Goal: Transaction & Acquisition: Purchase product/service

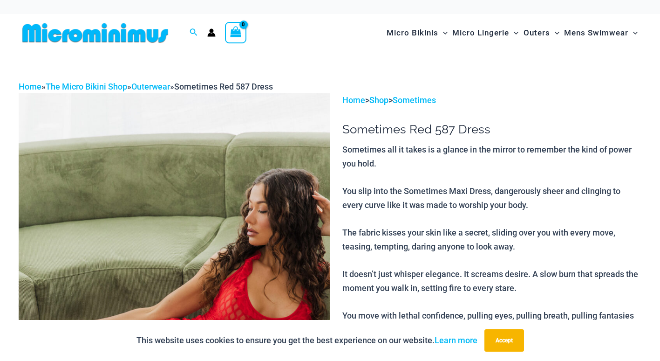
type input "**********"
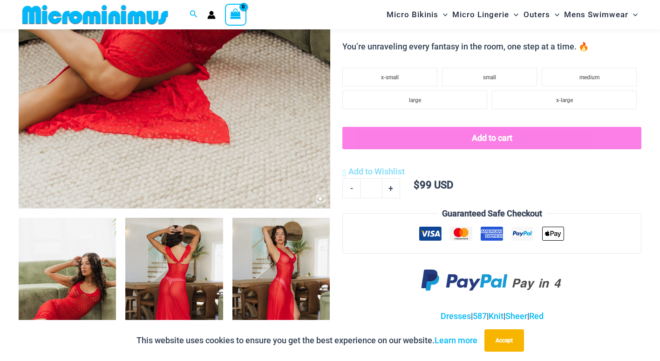
scroll to position [364, 0]
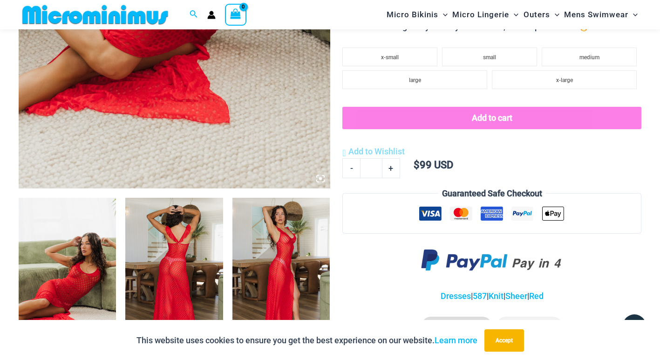
click at [168, 265] on img at bounding box center [173, 271] width 97 height 146
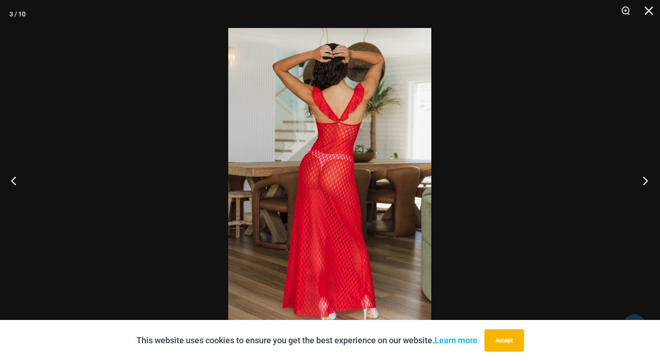
click at [657, 176] on button "Next" at bounding box center [642, 180] width 35 height 47
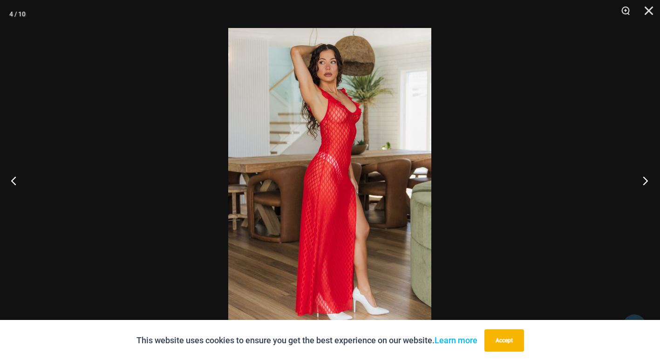
click at [657, 176] on button "Next" at bounding box center [642, 180] width 35 height 47
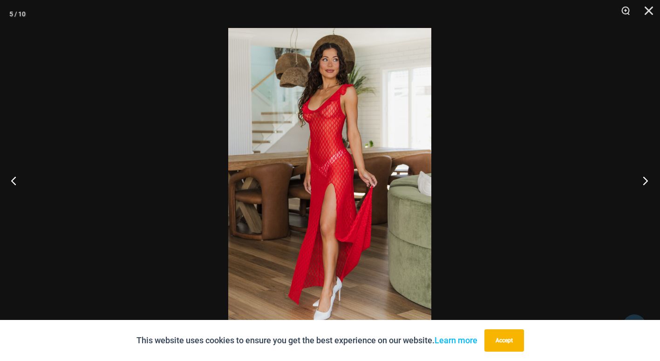
click at [657, 176] on button "Next" at bounding box center [642, 180] width 35 height 47
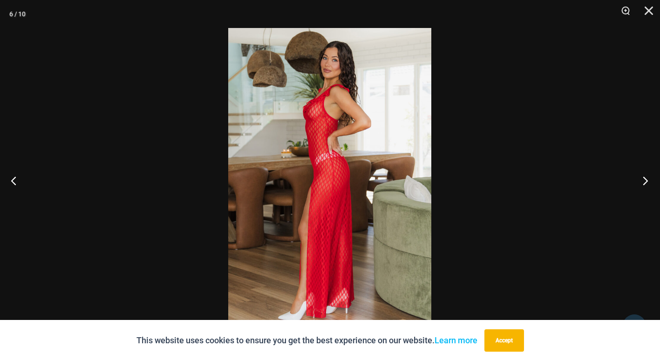
click at [657, 176] on button "Next" at bounding box center [642, 180] width 35 height 47
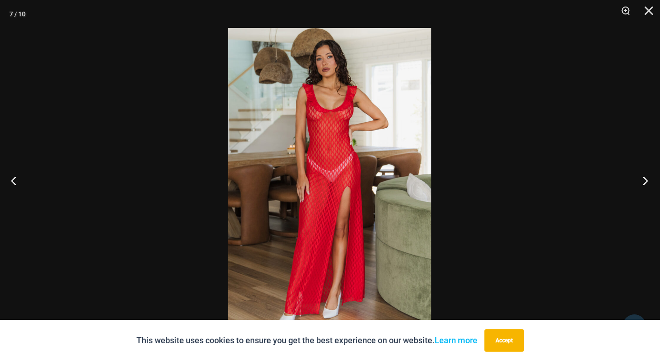
click at [657, 176] on button "Next" at bounding box center [642, 180] width 35 height 47
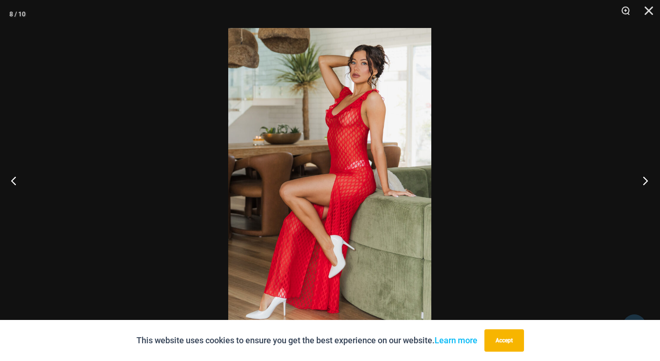
click at [657, 176] on button "Next" at bounding box center [642, 180] width 35 height 47
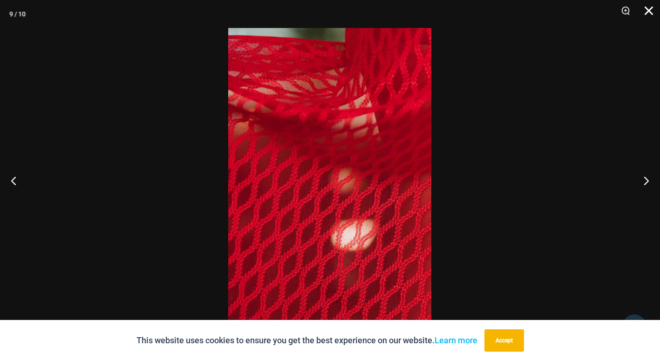
click at [651, 10] on button "Close" at bounding box center [645, 14] width 23 height 28
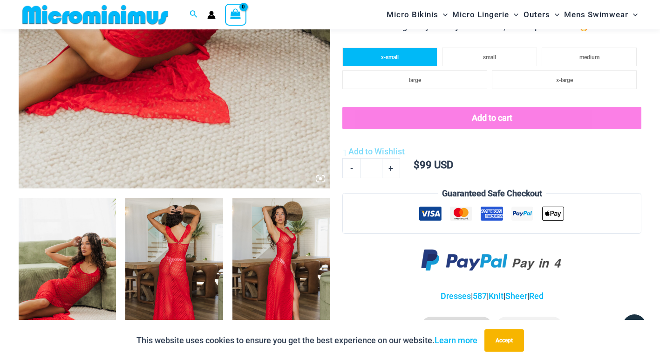
click at [387, 54] on span "x-small" at bounding box center [390, 57] width 18 height 7
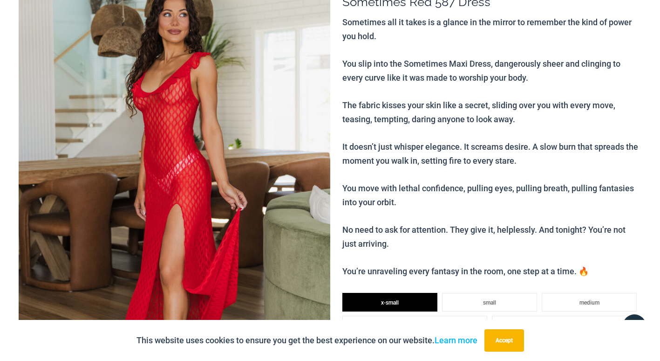
scroll to position [0, 0]
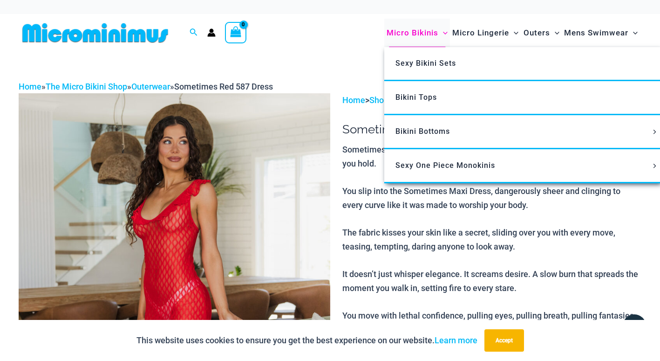
click at [406, 29] on span "Micro Bikinis" at bounding box center [413, 33] width 52 height 24
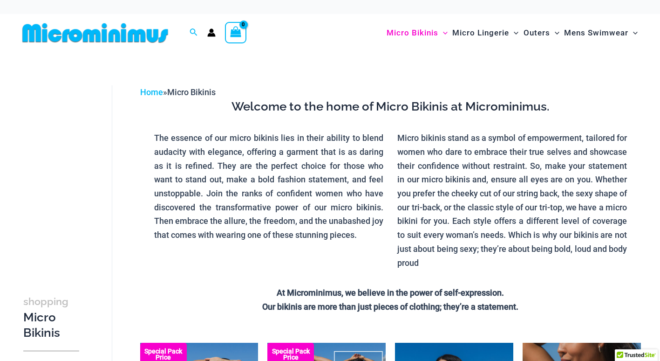
type input "**********"
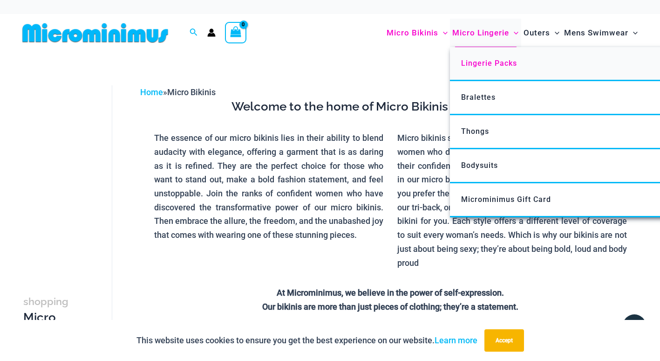
click at [484, 64] on span "Lingerie Packs" at bounding box center [489, 63] width 56 height 9
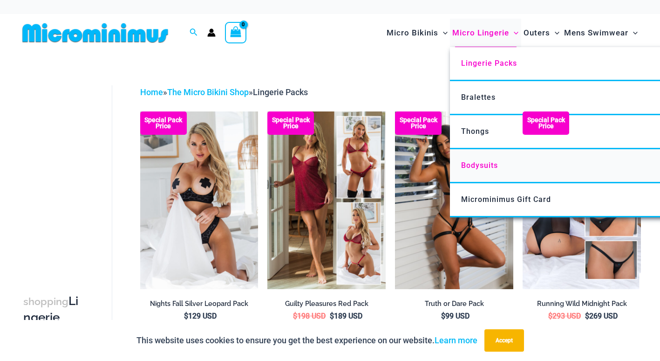
type input "**********"
click at [481, 163] on span "Bodysuits" at bounding box center [479, 165] width 37 height 9
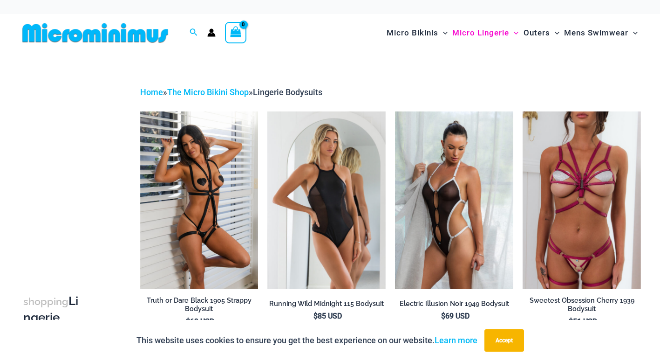
type input "**********"
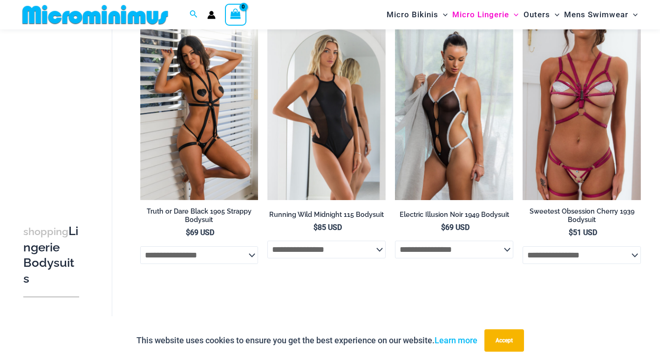
scroll to position [85, 0]
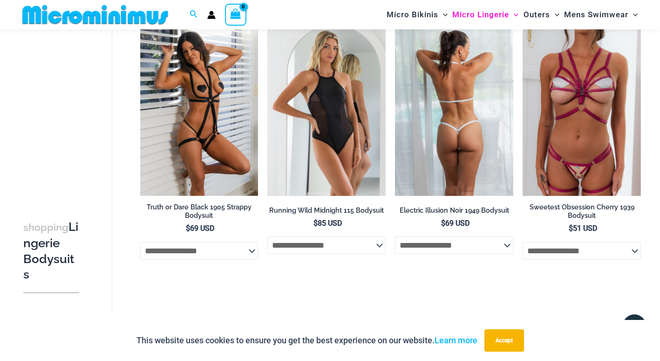
click at [457, 145] on img at bounding box center [454, 107] width 118 height 178
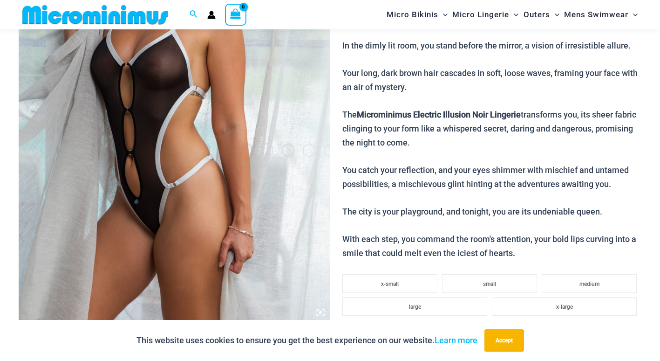
scroll to position [585, 0]
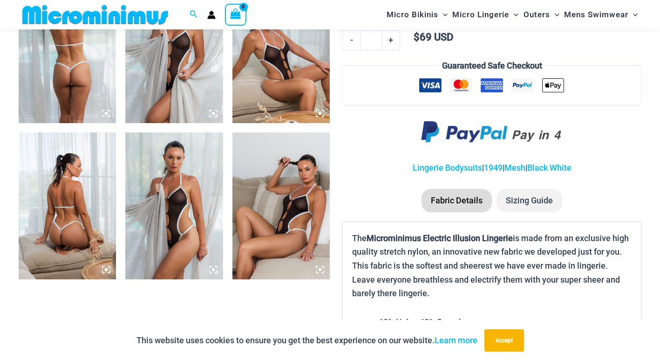
click at [55, 208] on img at bounding box center [67, 205] width 97 height 146
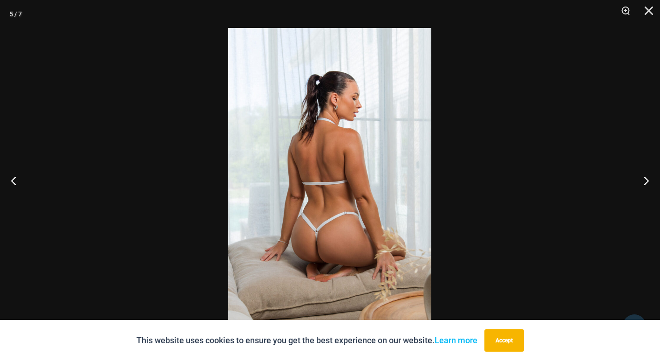
click at [342, 211] on img at bounding box center [329, 180] width 203 height 305
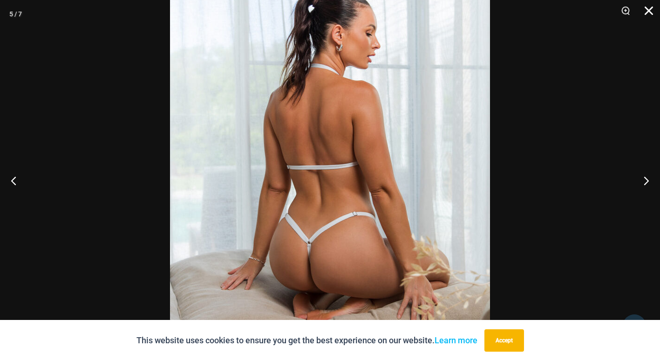
click at [649, 12] on button "Close" at bounding box center [645, 14] width 23 height 28
